Goal: Transaction & Acquisition: Purchase product/service

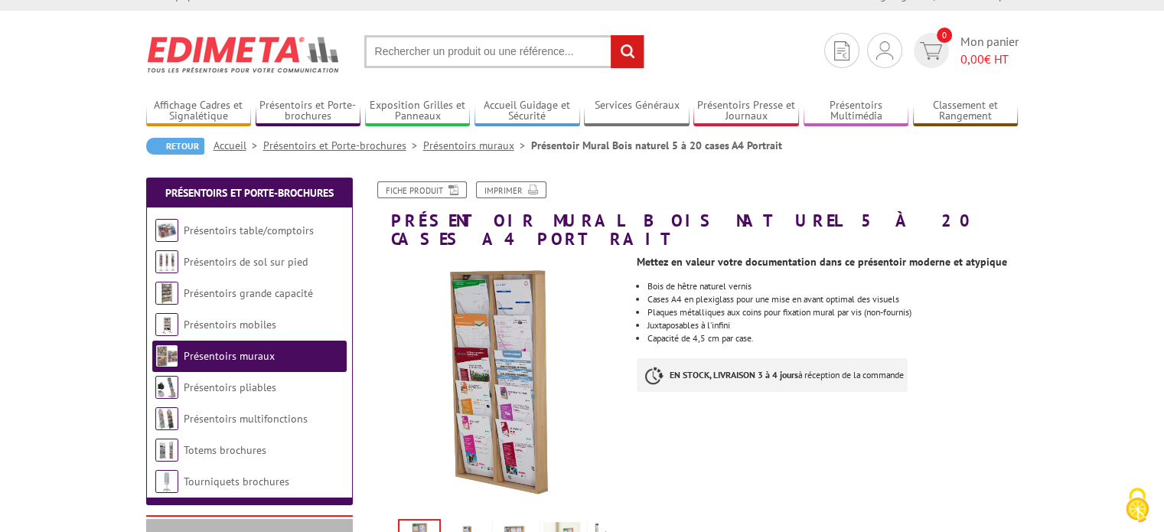
scroll to position [77, 0]
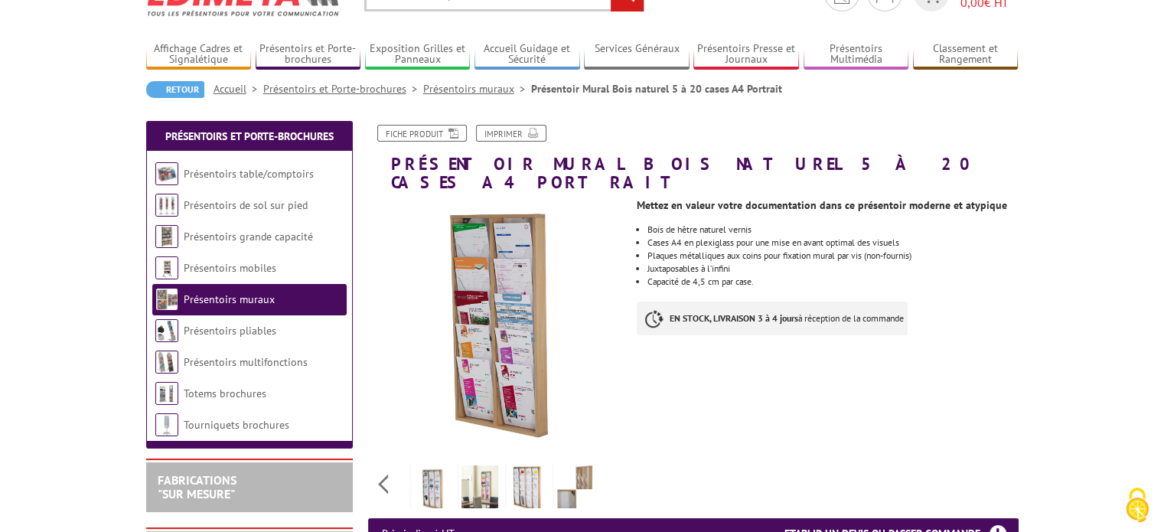
click at [608, 467] on div "Previous Next" at bounding box center [497, 484] width 258 height 54
click at [438, 477] on img at bounding box center [432, 488] width 37 height 47
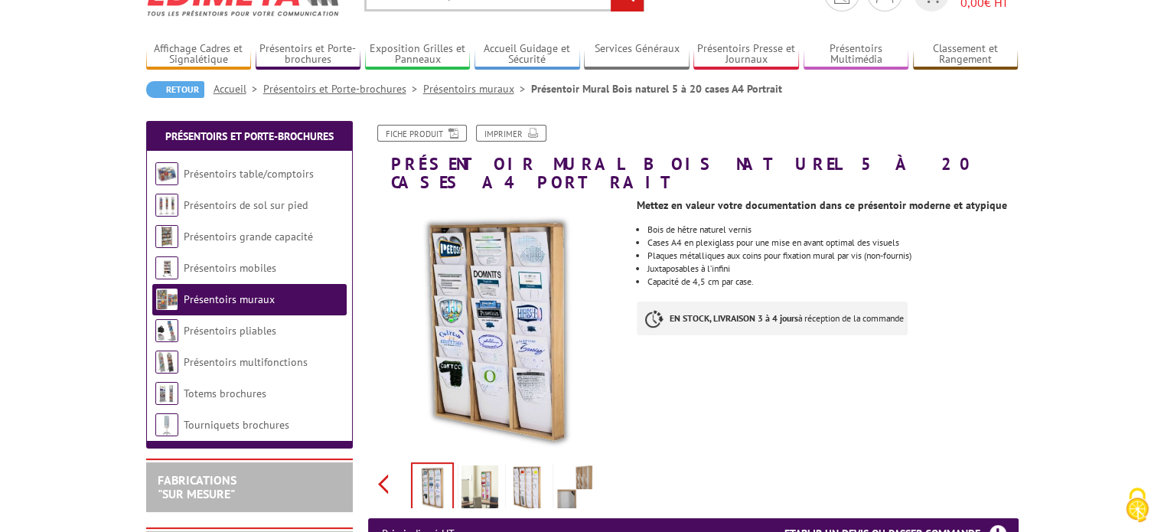
click at [383, 473] on div "Previous Next" at bounding box center [497, 484] width 258 height 54
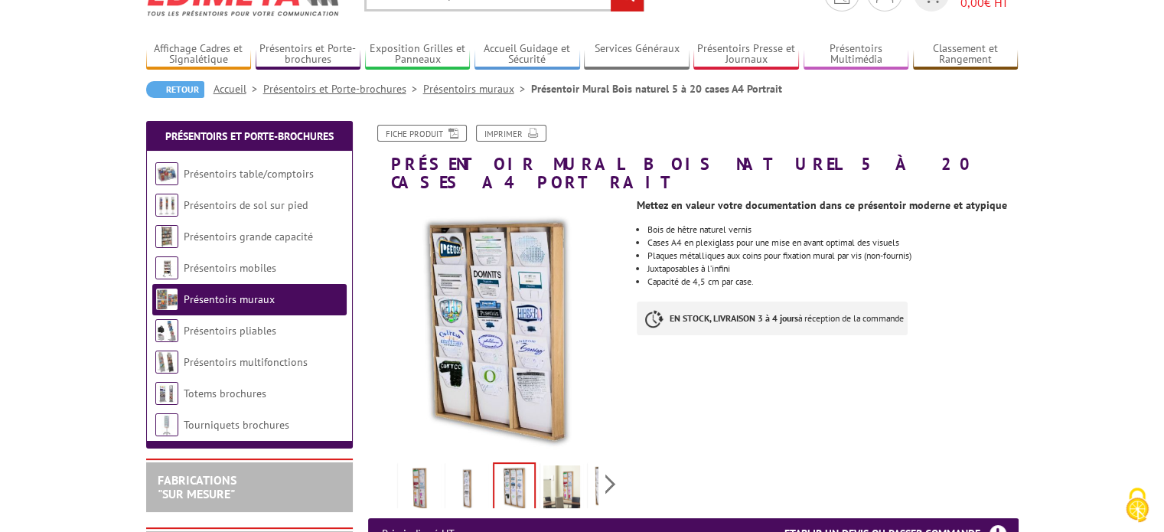
click at [465, 466] on img at bounding box center [466, 488] width 37 height 47
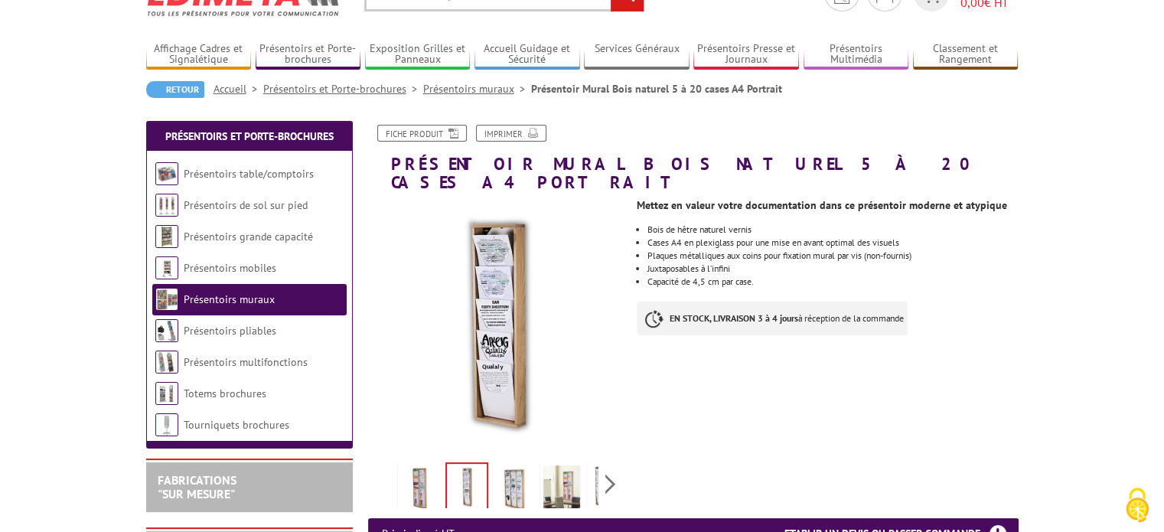
click at [419, 466] on img at bounding box center [419, 488] width 37 height 47
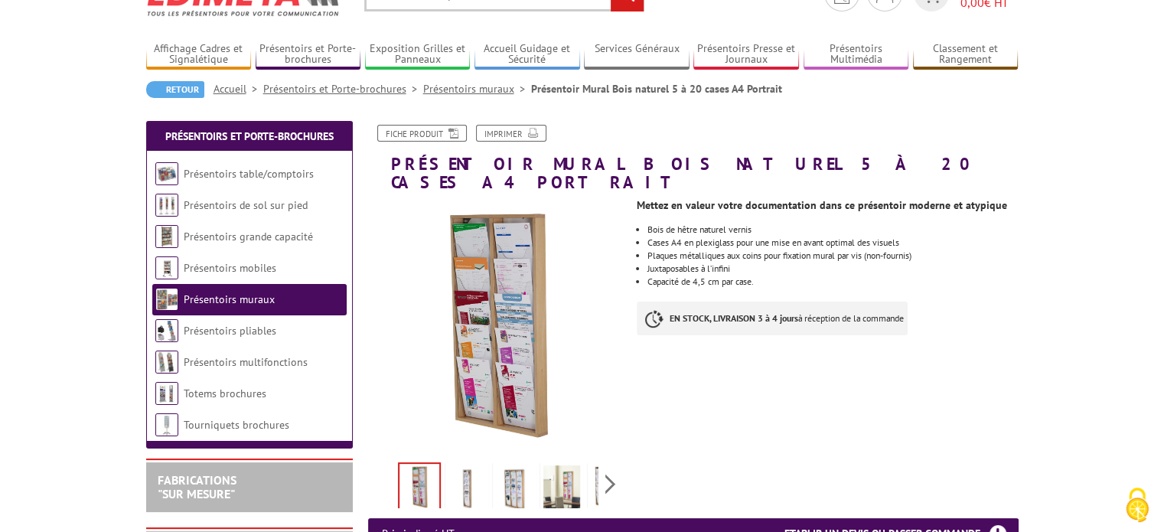
click at [476, 472] on img at bounding box center [466, 488] width 37 height 47
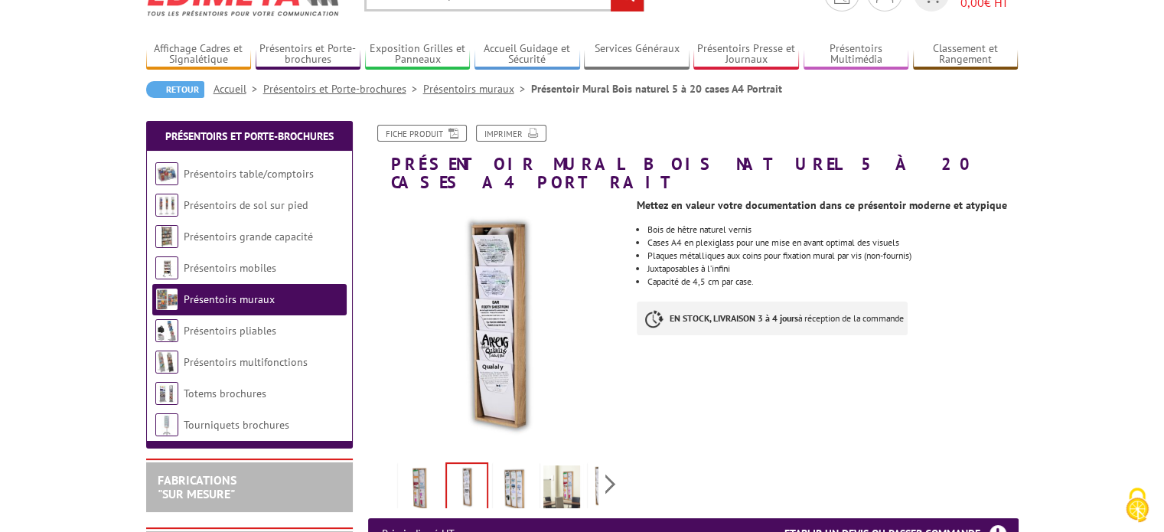
click at [511, 469] on img at bounding box center [514, 488] width 37 height 47
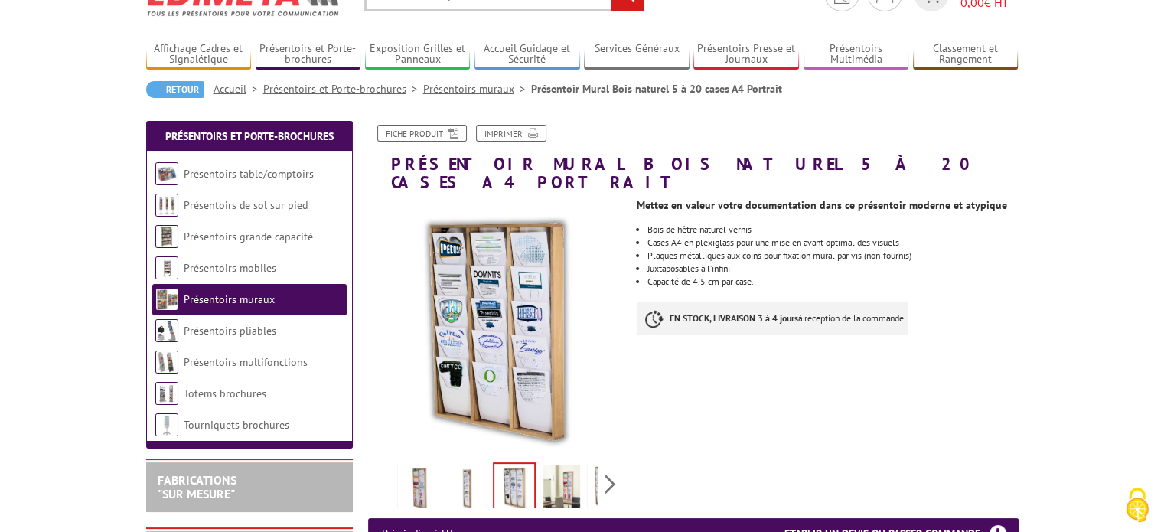
click at [554, 465] on img at bounding box center [561, 488] width 37 height 47
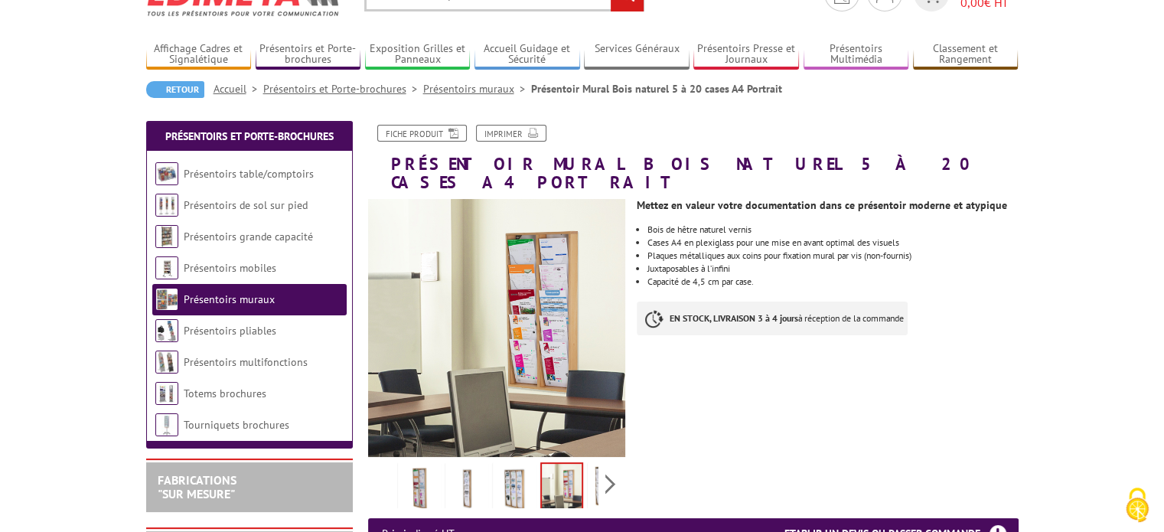
click at [493, 466] on link at bounding box center [514, 489] width 43 height 54
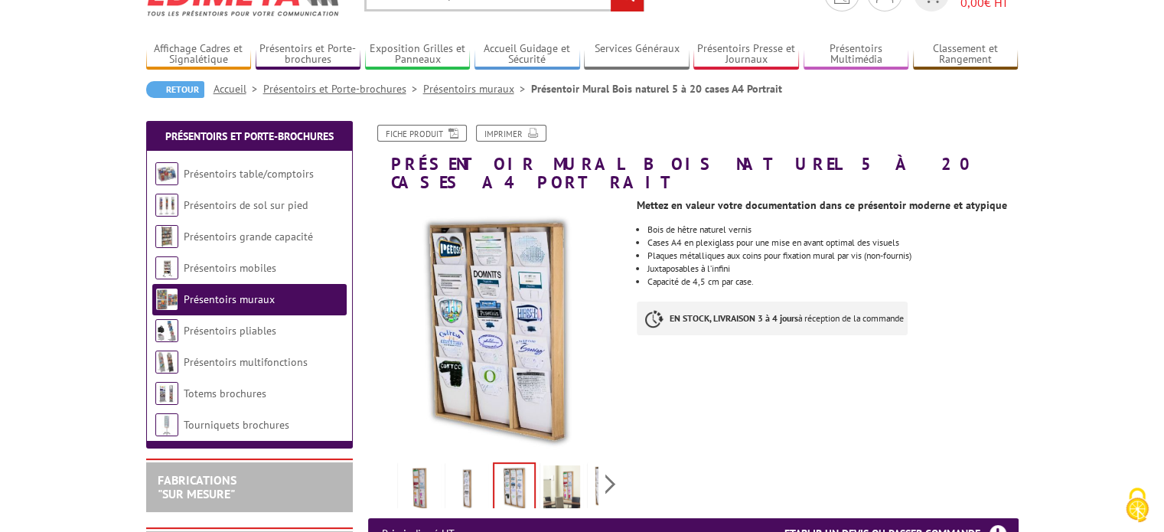
click at [557, 465] on img at bounding box center [561, 488] width 37 height 47
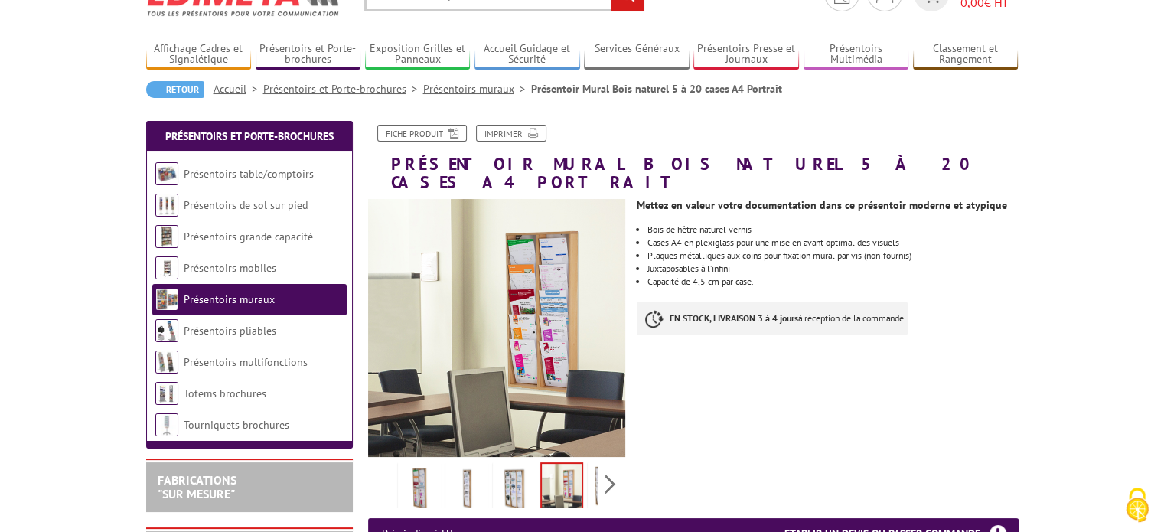
click at [591, 465] on img at bounding box center [609, 488] width 37 height 47
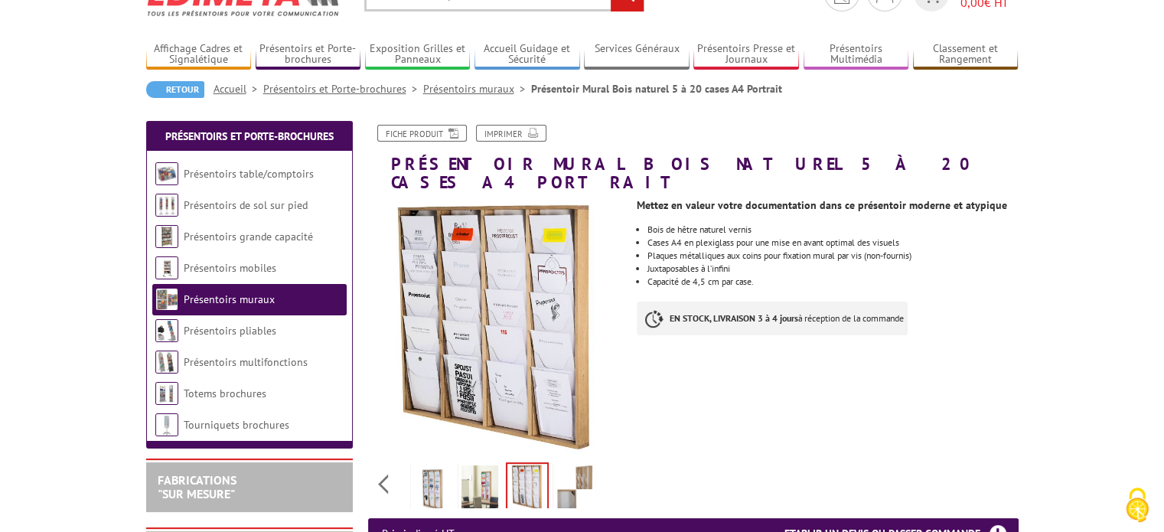
click at [569, 465] on img at bounding box center [574, 488] width 37 height 47
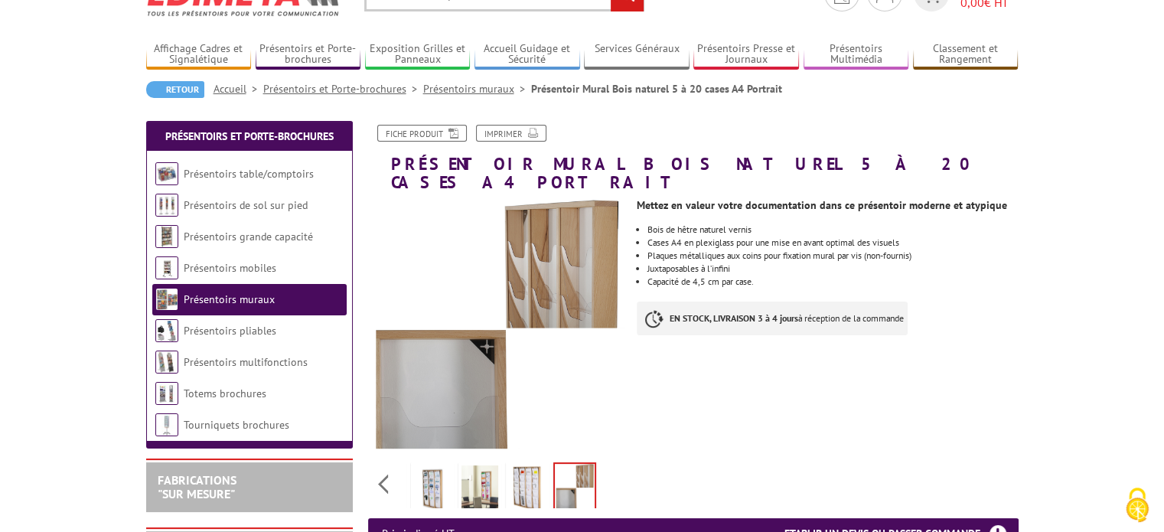
click at [514, 465] on img at bounding box center [527, 488] width 37 height 47
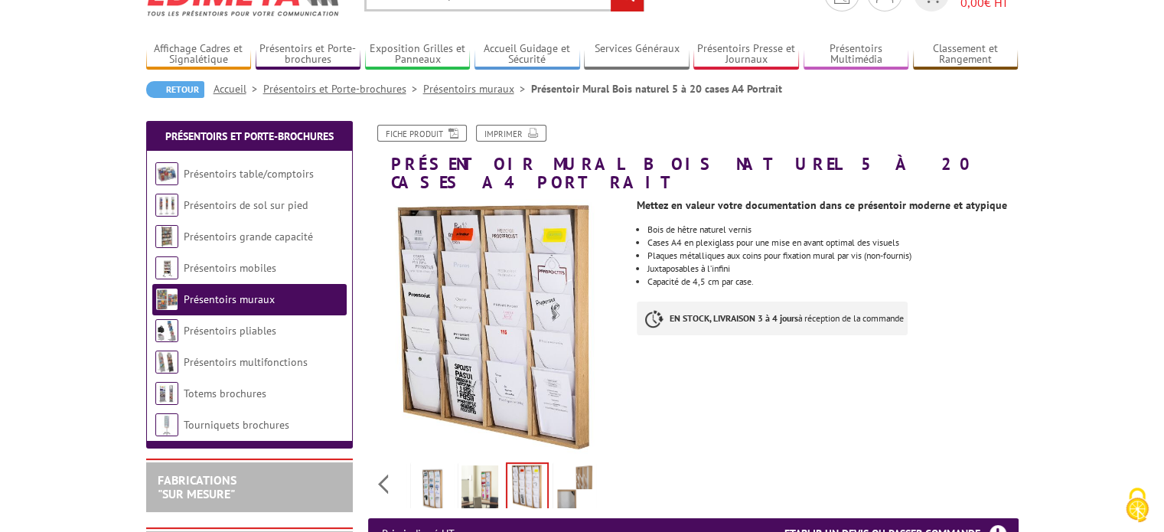
click at [482, 465] on img at bounding box center [479, 488] width 37 height 47
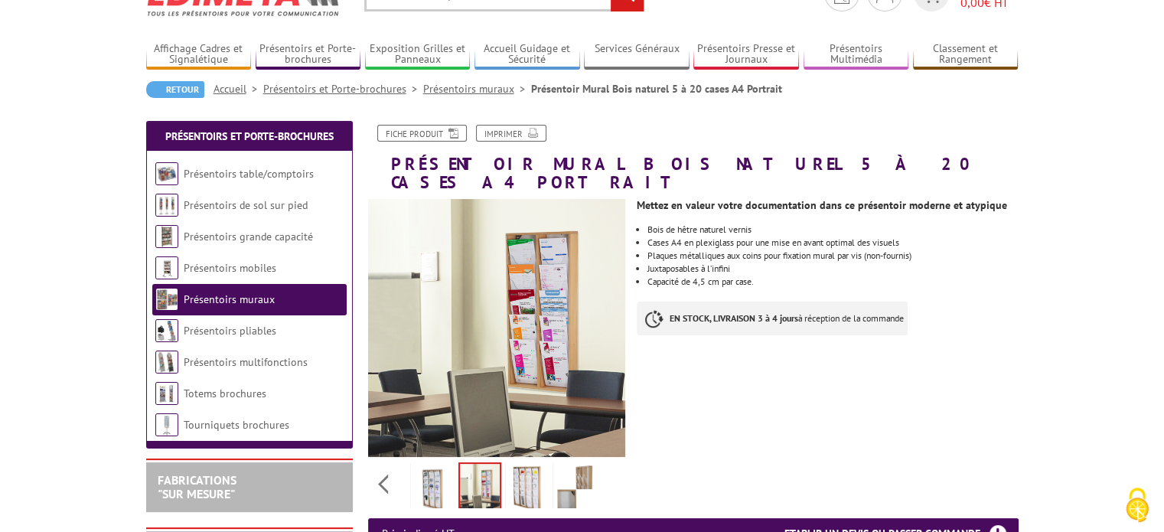
click at [537, 465] on img at bounding box center [527, 488] width 37 height 47
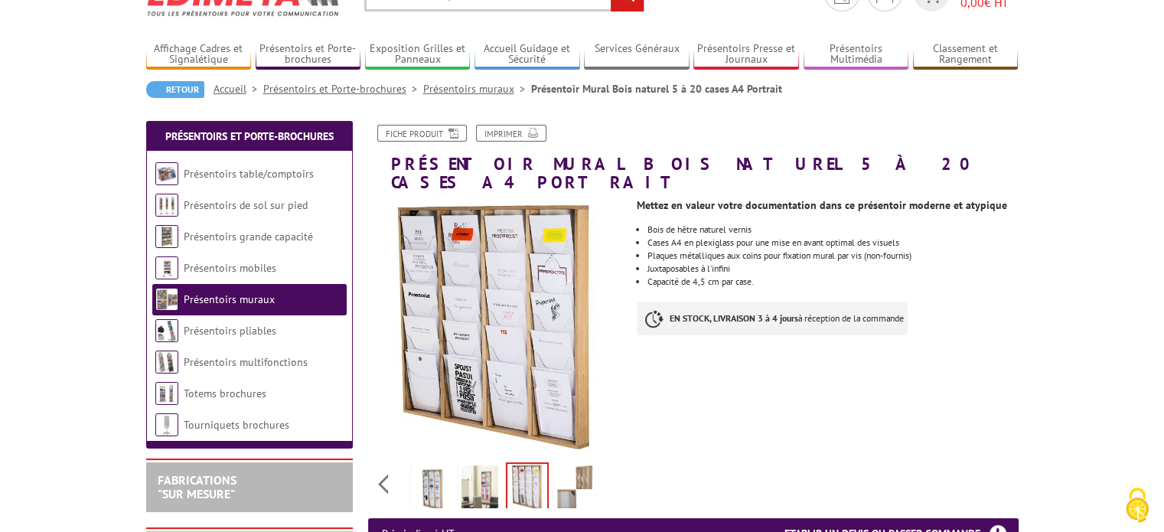
click at [577, 465] on img at bounding box center [574, 488] width 37 height 47
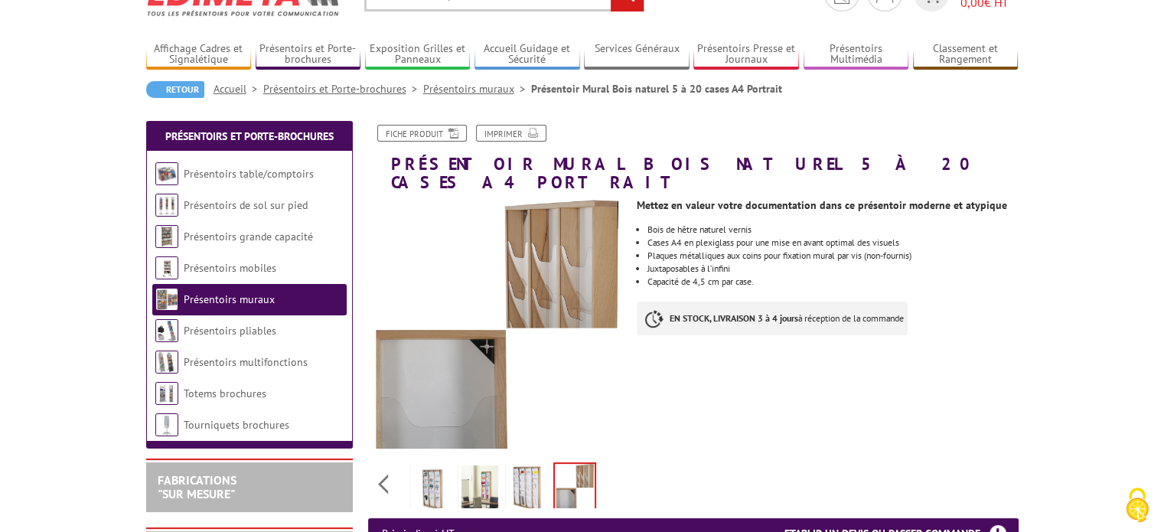
click at [454, 462] on li at bounding box center [432, 483] width 47 height 47
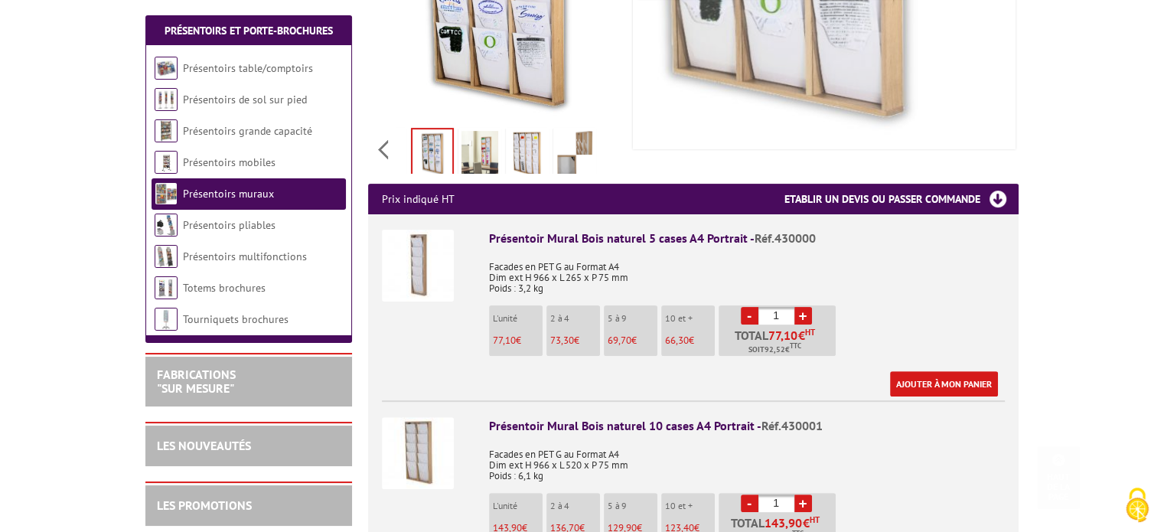
scroll to position [459, 0]
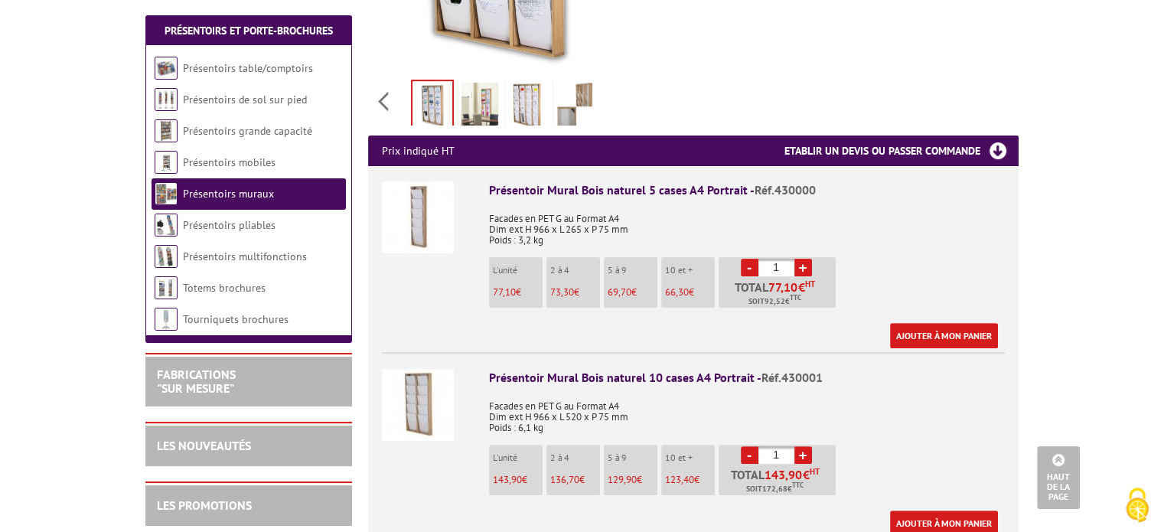
click at [801, 259] on link "+" at bounding box center [803, 268] width 18 height 18
click at [744, 259] on link "-" at bounding box center [750, 268] width 18 height 18
type input "1"
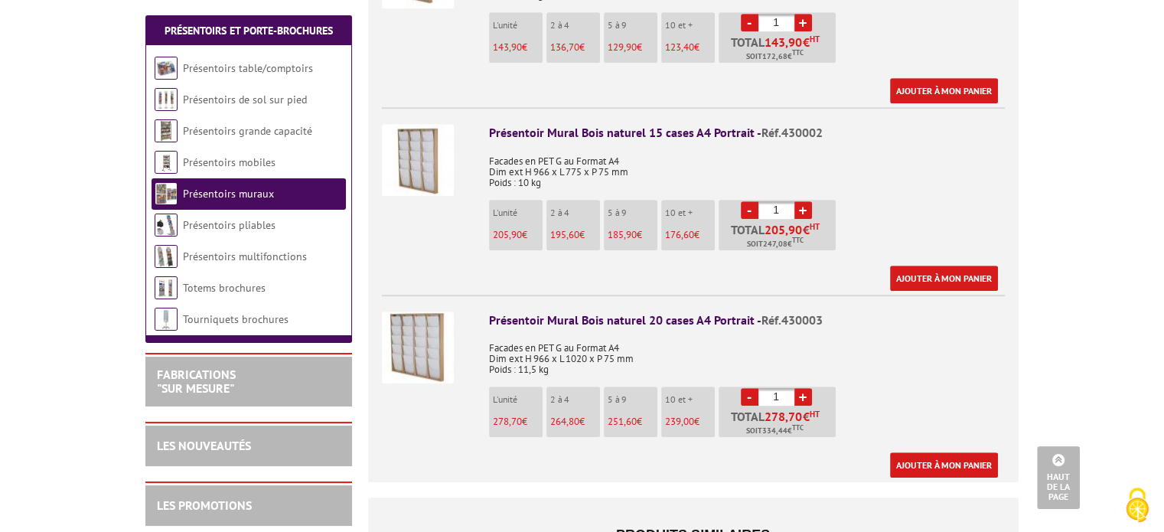
scroll to position [918, 0]
